Goal: Find specific page/section: Find specific page/section

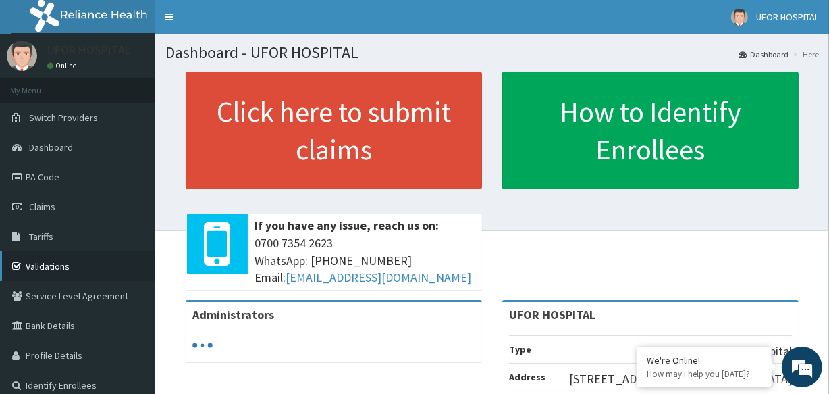
click at [47, 259] on link "Validations" at bounding box center [77, 266] width 155 height 30
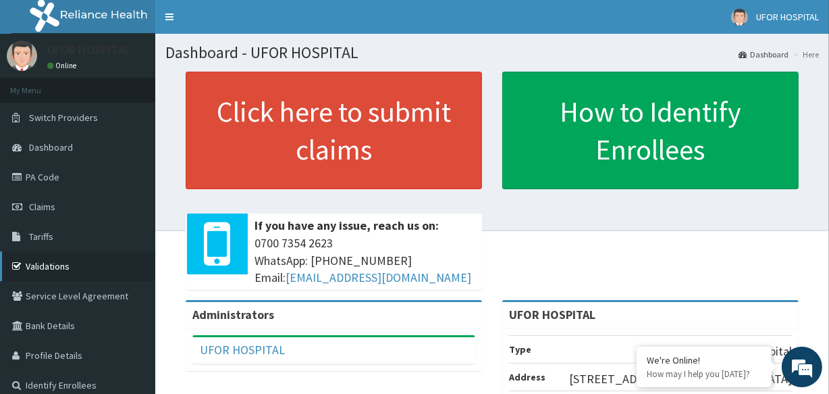
click at [48, 262] on link "Validations" at bounding box center [77, 266] width 155 height 30
